Goal: Transaction & Acquisition: Purchase product/service

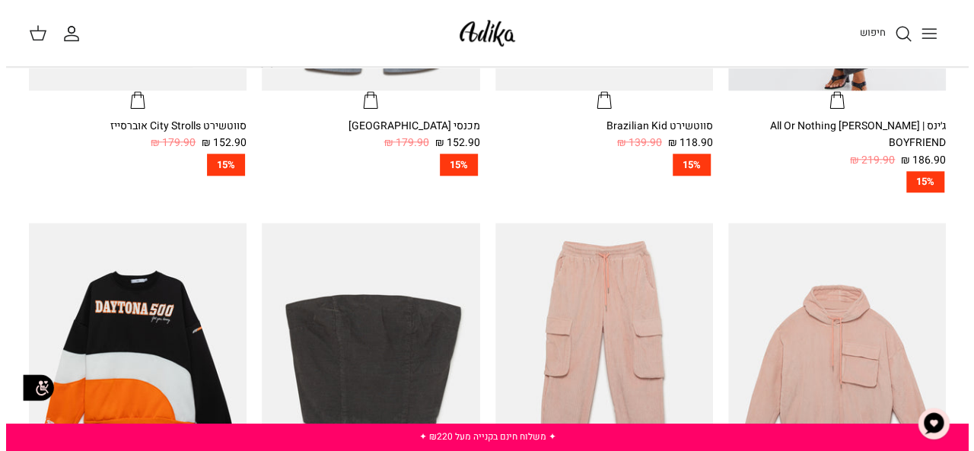
scroll to position [228, 0]
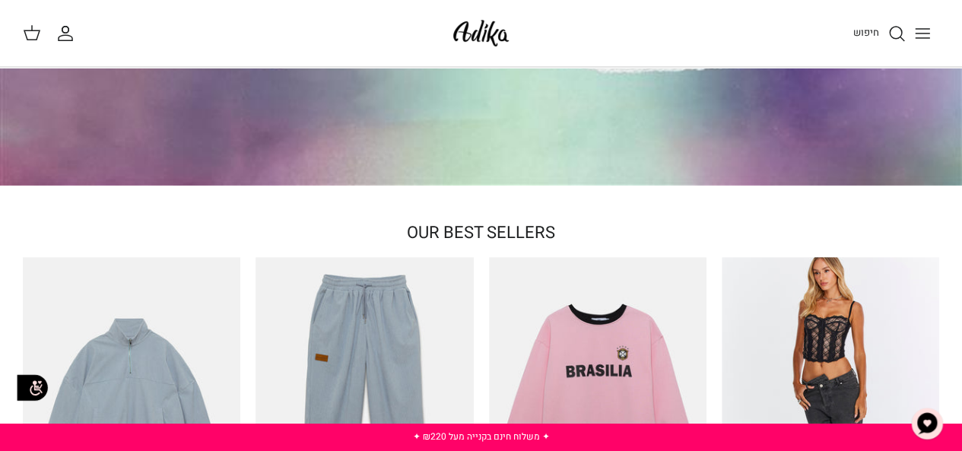
click at [33, 37] on icon at bounding box center [32, 33] width 18 height 18
click at [917, 33] on line "Toggle menu" at bounding box center [923, 33] width 14 height 0
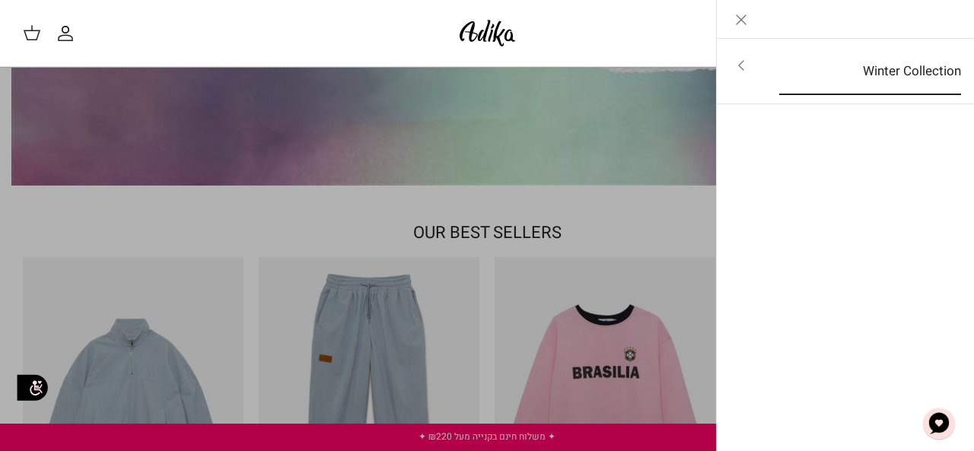
click at [884, 73] on link "Winter Collection" at bounding box center [869, 71] width 209 height 47
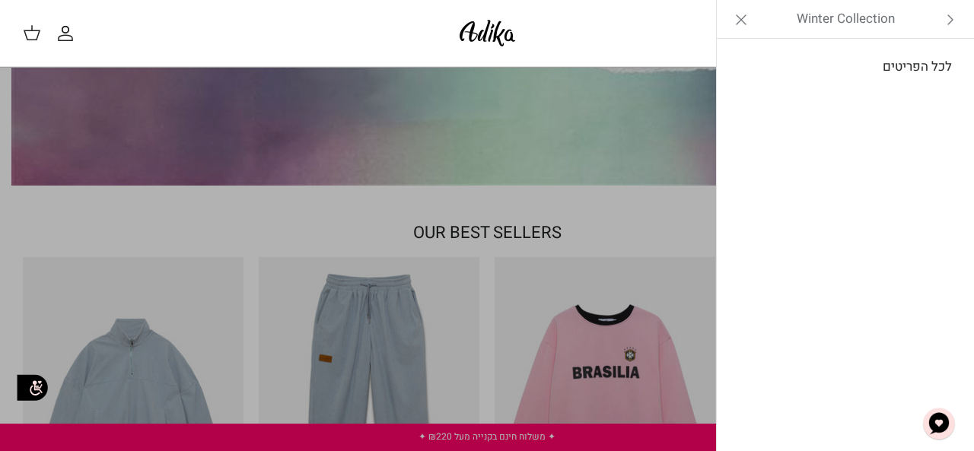
click at [905, 65] on link "לכל הפריטים" at bounding box center [845, 67] width 243 height 38
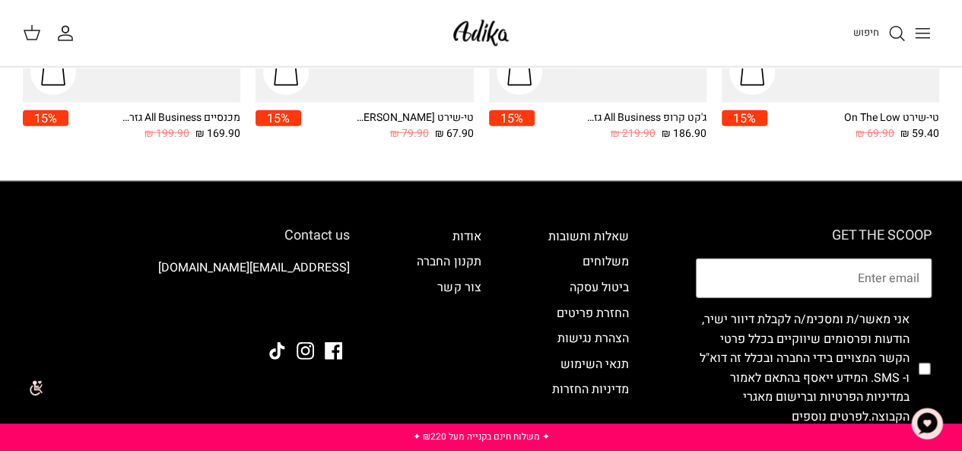
scroll to position [2071, 0]
